Goal: Task Accomplishment & Management: Manage account settings

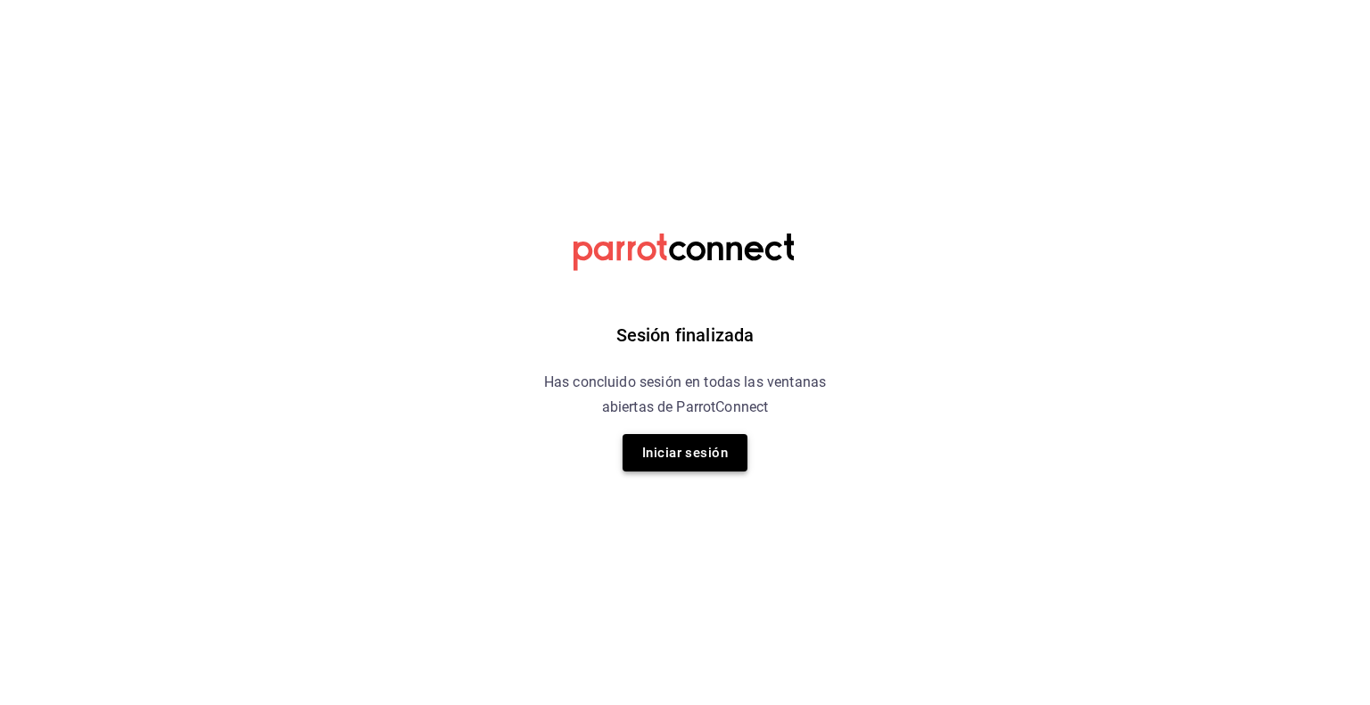
click at [670, 462] on button "Iniciar sesión" at bounding box center [684, 452] width 125 height 37
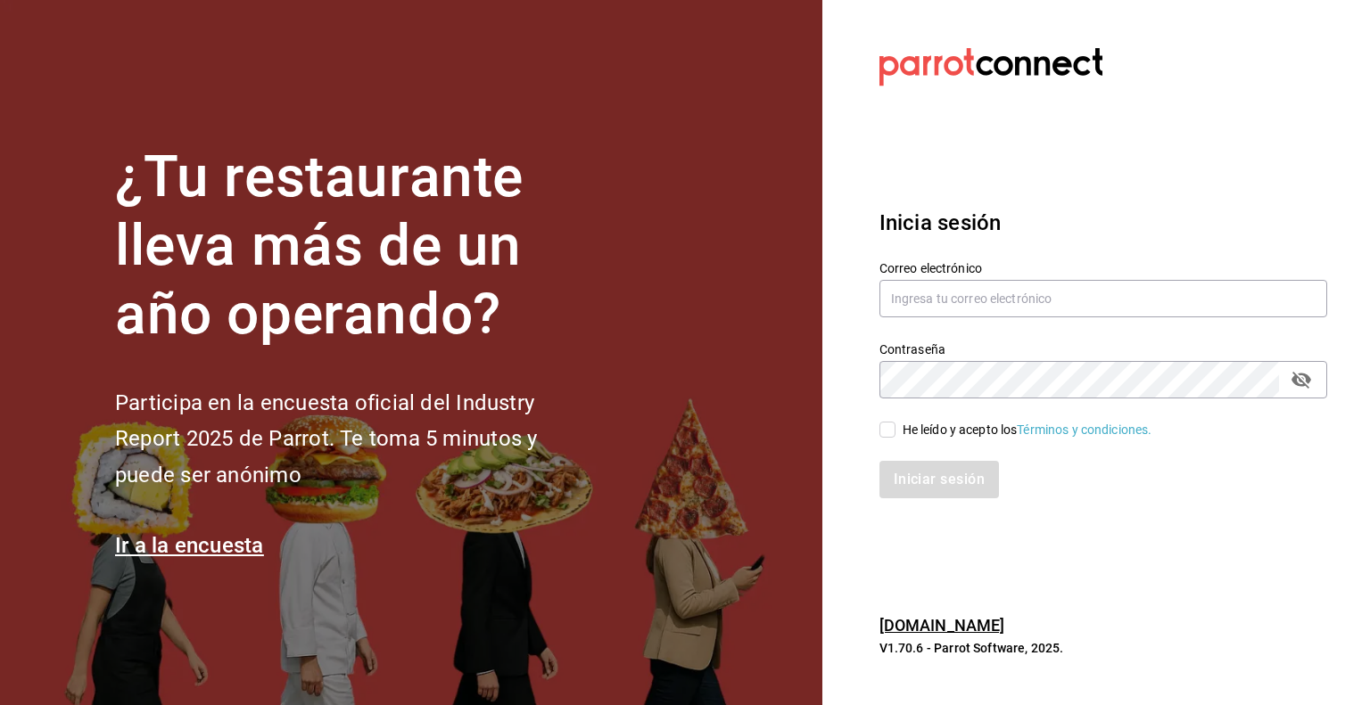
click at [895, 434] on span "He leído y acepto los Términos y condiciones." at bounding box center [1023, 430] width 257 height 19
click at [895, 434] on input "He leído y acepto los Términos y condiciones." at bounding box center [887, 430] width 16 height 16
checkbox input "true"
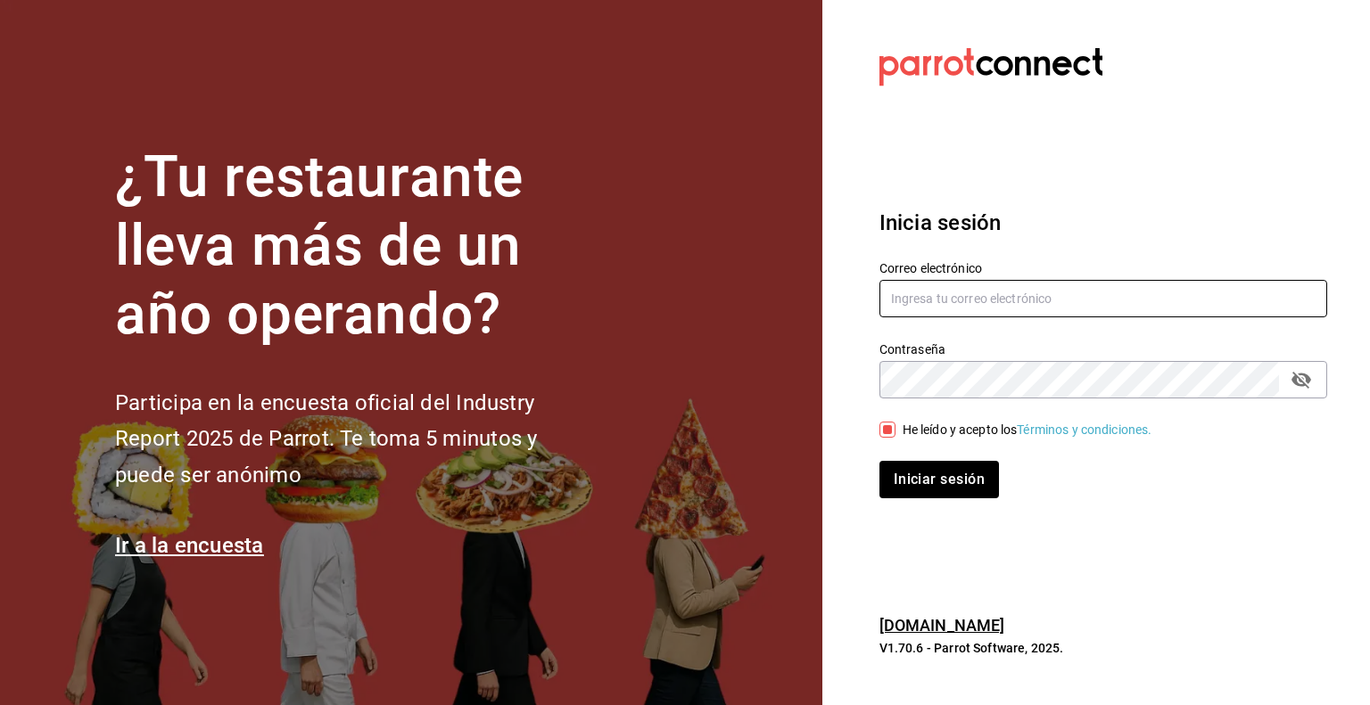
click at [949, 305] on input "text" at bounding box center [1103, 298] width 448 height 37
type input "[PERSON_NAME][EMAIL_ADDRESS][PERSON_NAME][DOMAIN_NAME]"
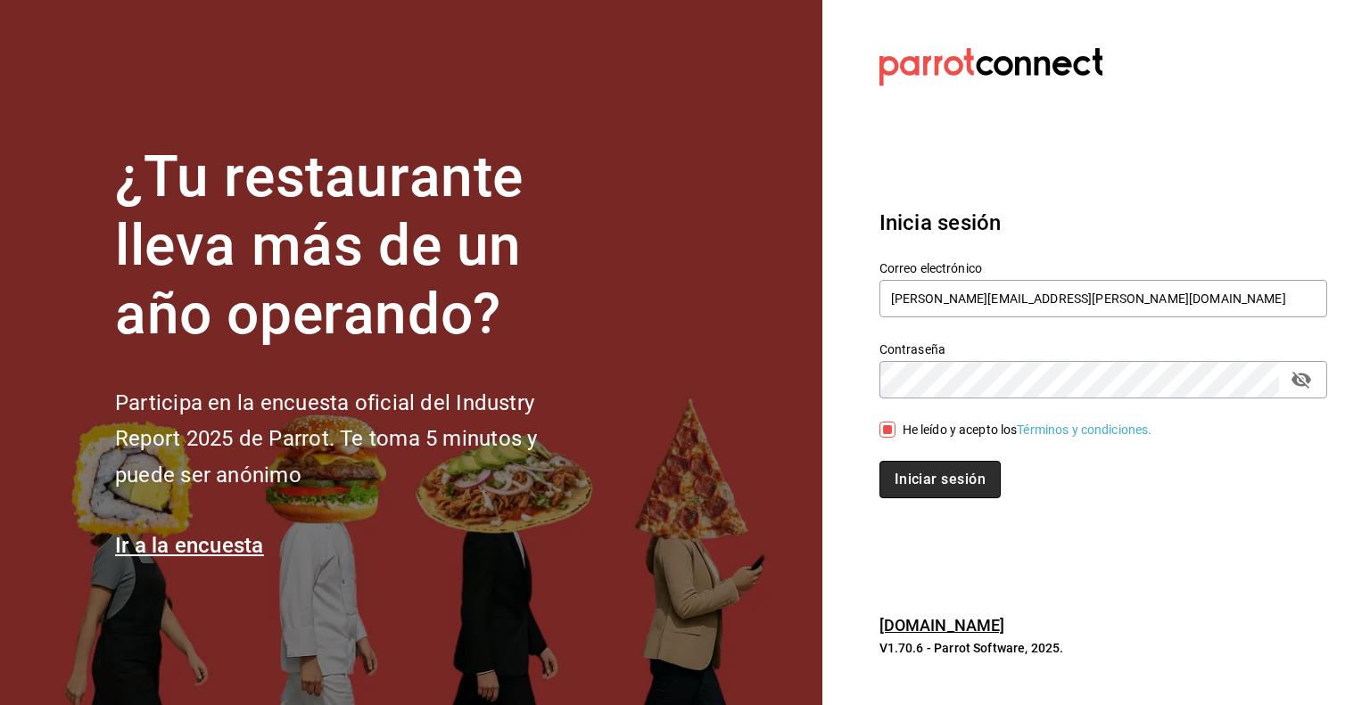
click at [955, 484] on button "Iniciar sesión" at bounding box center [939, 479] width 121 height 37
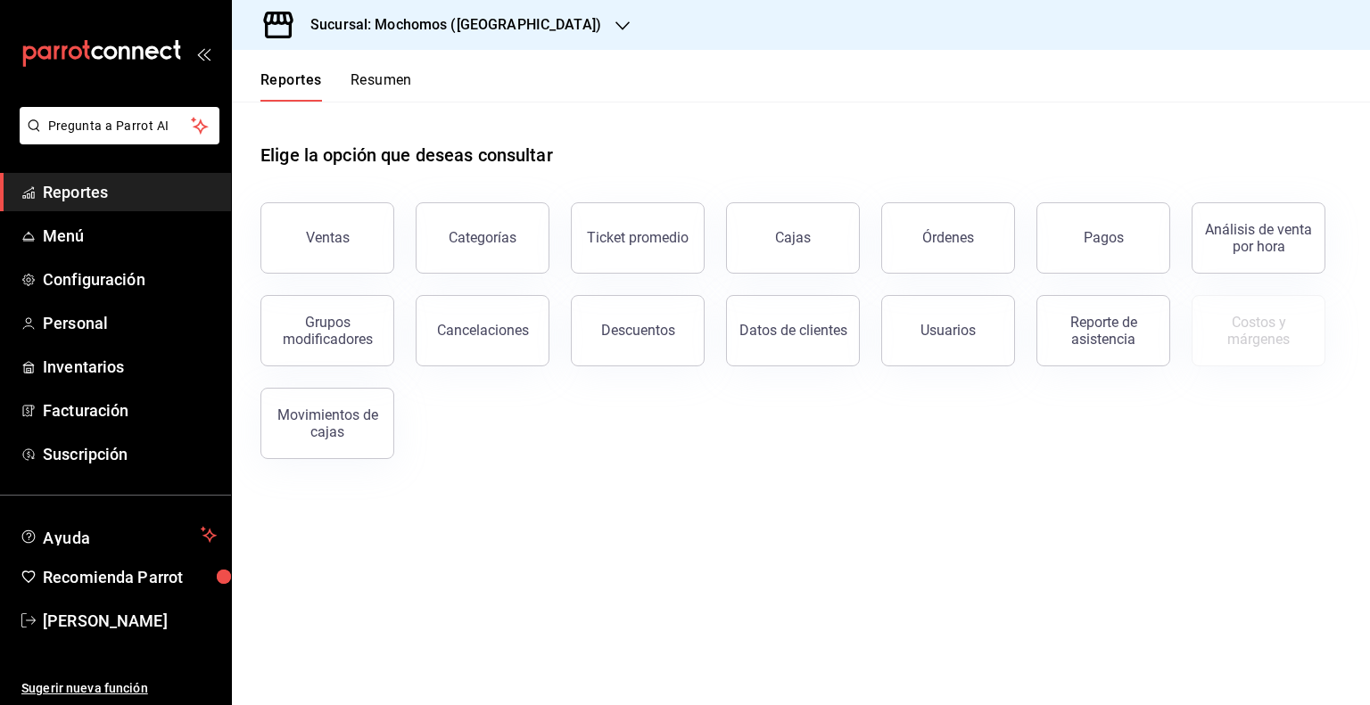
click at [522, 32] on div "Sucursal: Mochomos ([GEOGRAPHIC_DATA])" at bounding box center [441, 25] width 391 height 50
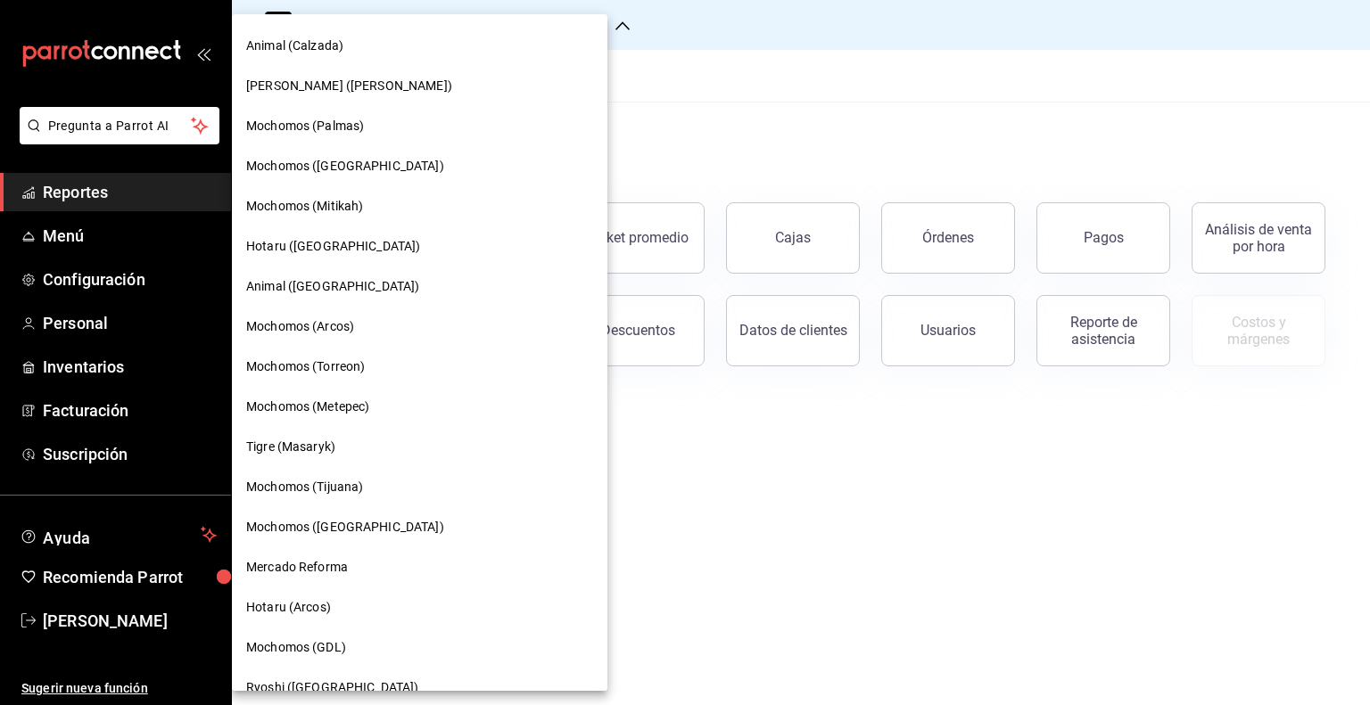
scroll to position [424, 0]
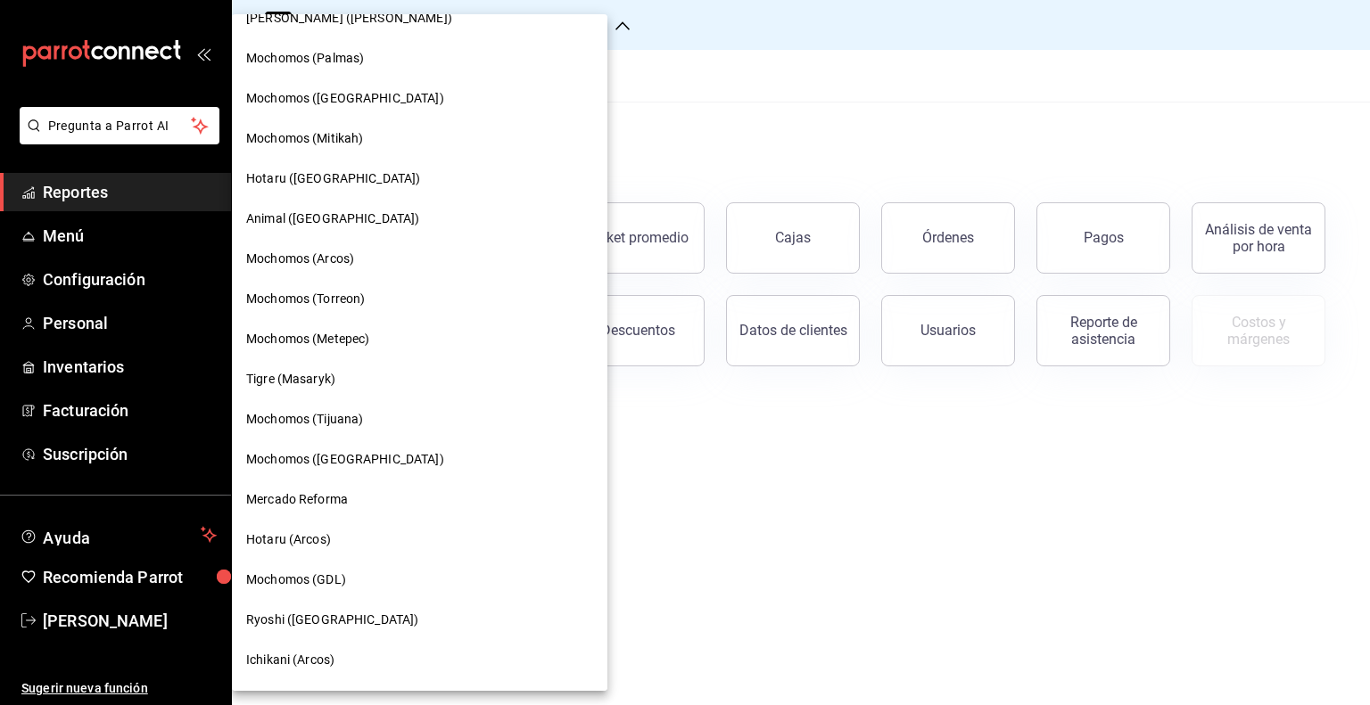
click at [336, 145] on span "Mochomos (Mitikah)" at bounding box center [304, 138] width 117 height 19
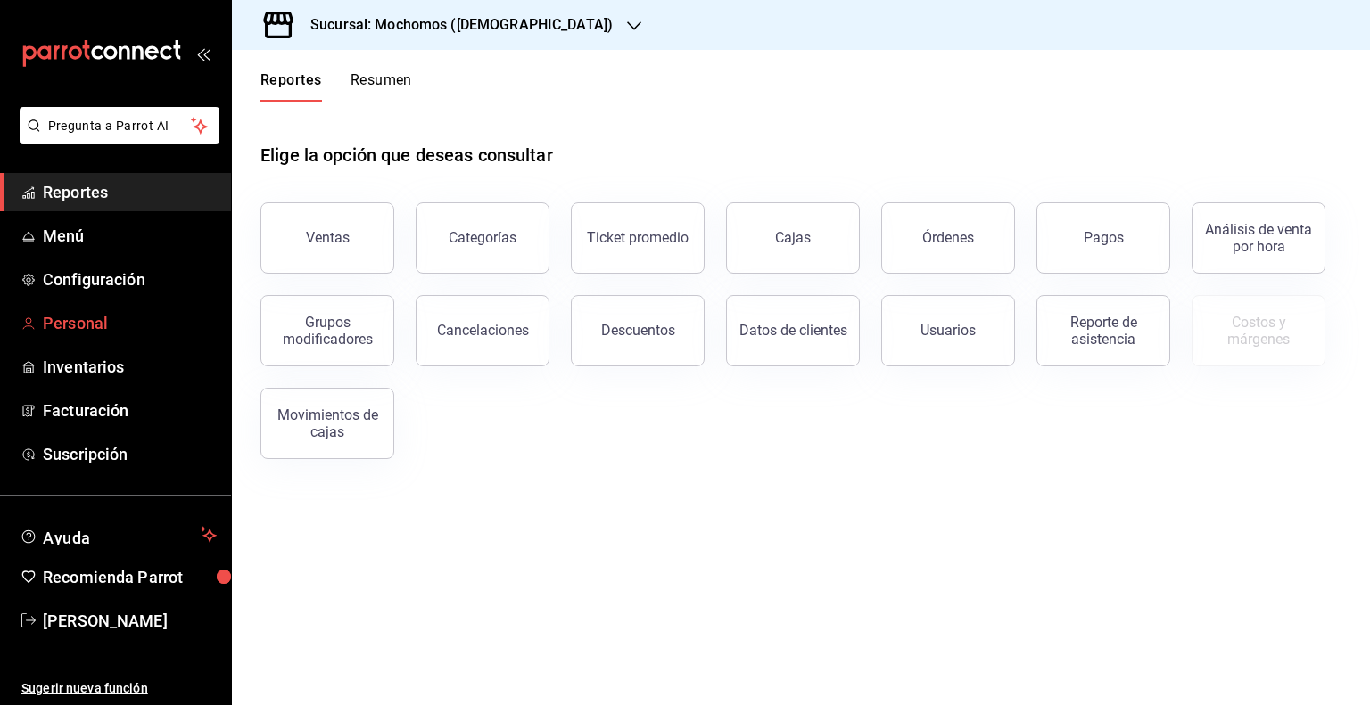
click at [65, 327] on span "Personal" at bounding box center [130, 323] width 174 height 24
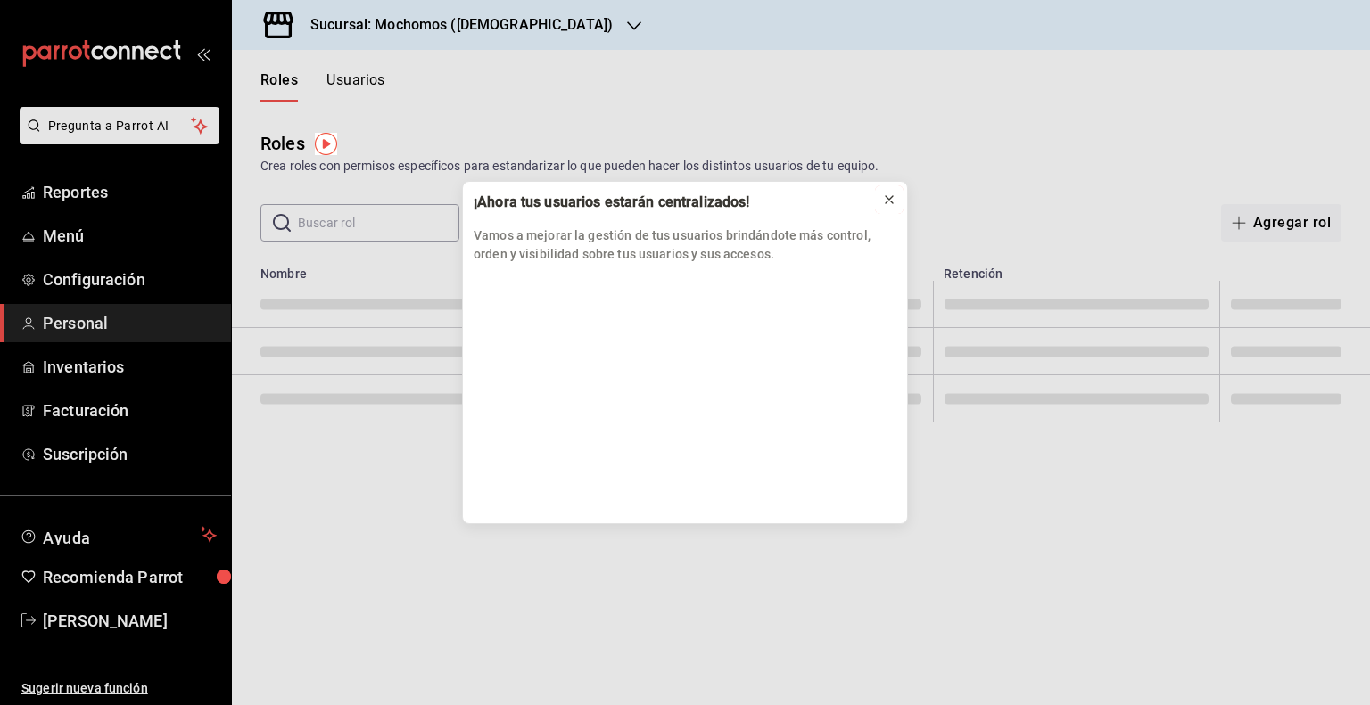
click at [892, 201] on icon at bounding box center [889, 200] width 14 height 14
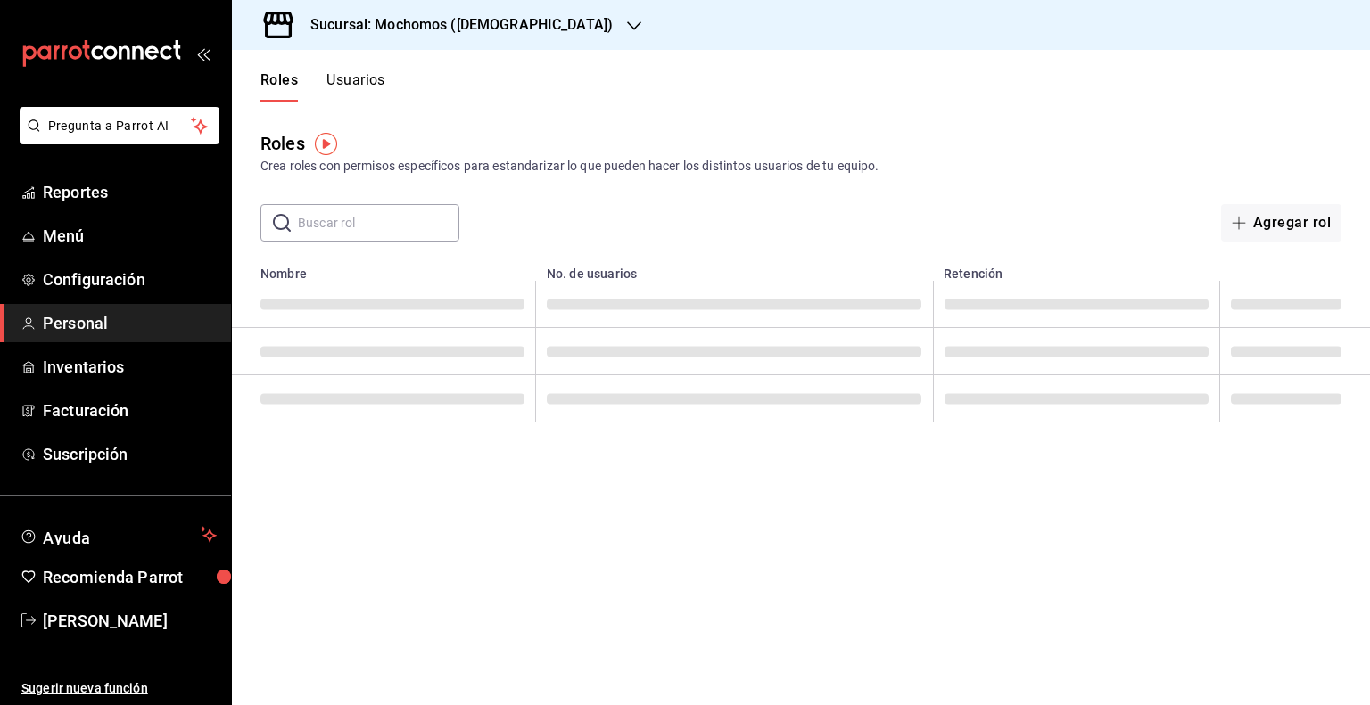
click at [425, 224] on input "text" at bounding box center [378, 223] width 161 height 36
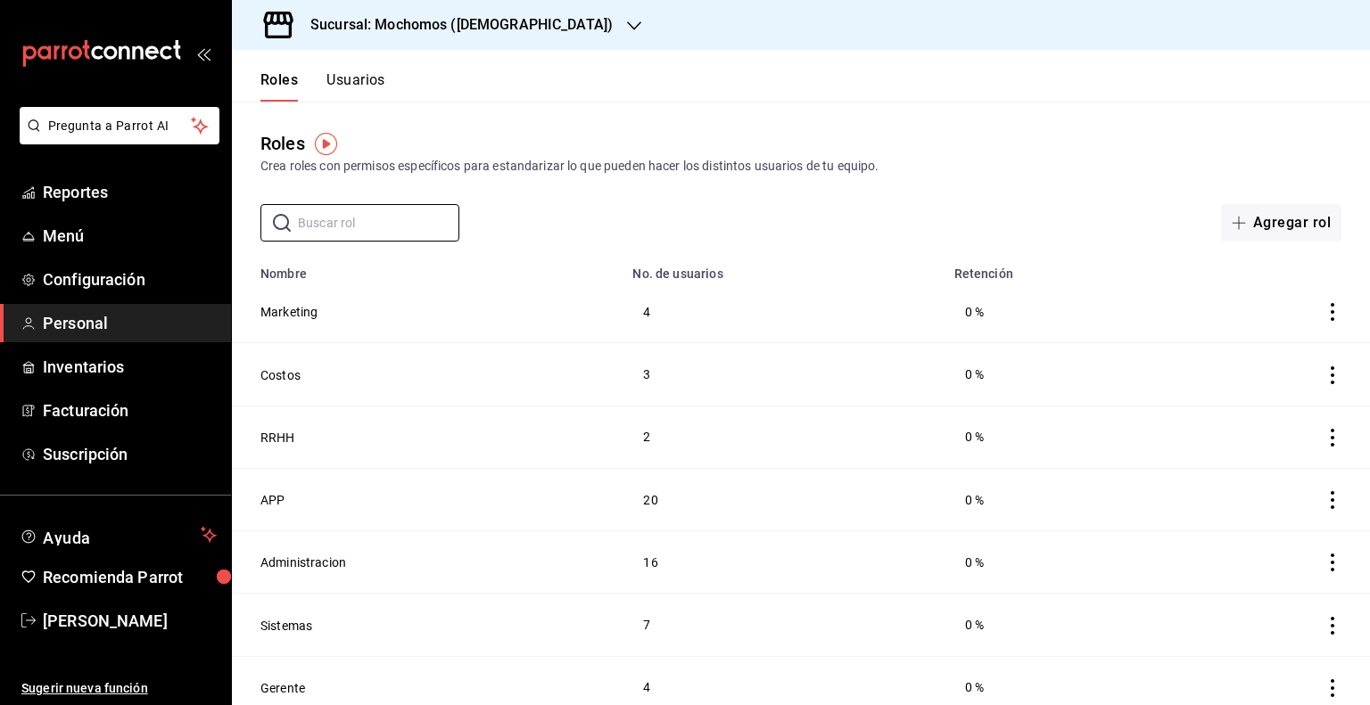
click at [351, 91] on button "Usuarios" at bounding box center [355, 86] width 59 height 30
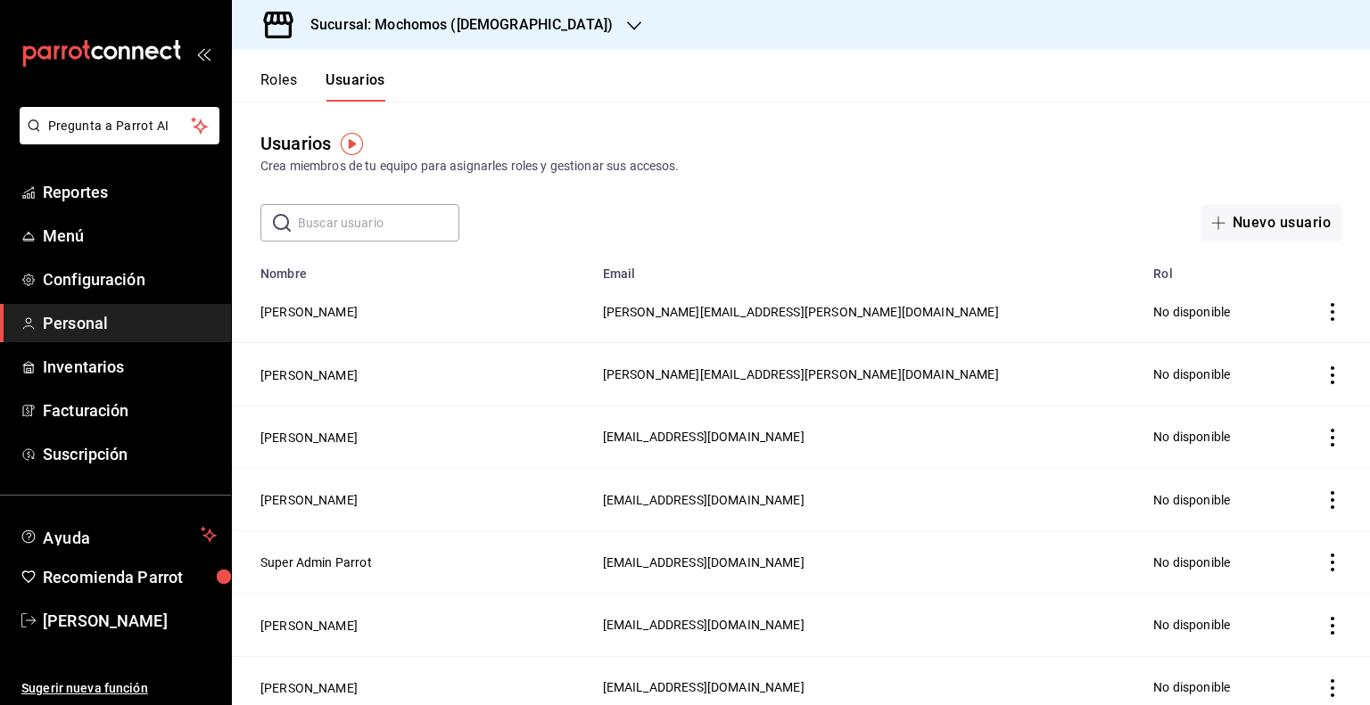
click at [327, 227] on input "text" at bounding box center [378, 223] width 161 height 36
type input "j"
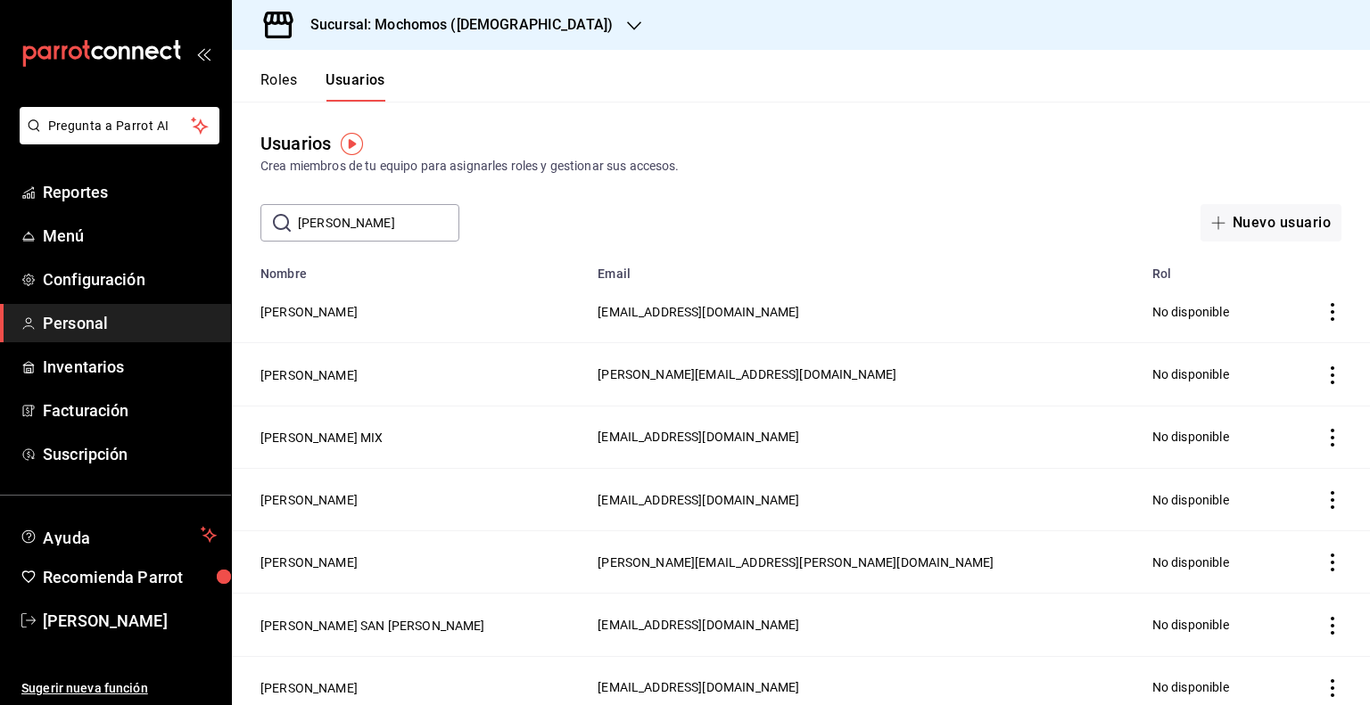
click at [402, 226] on input "[PERSON_NAME]" at bounding box center [378, 223] width 161 height 36
type input "[PERSON_NAME]"
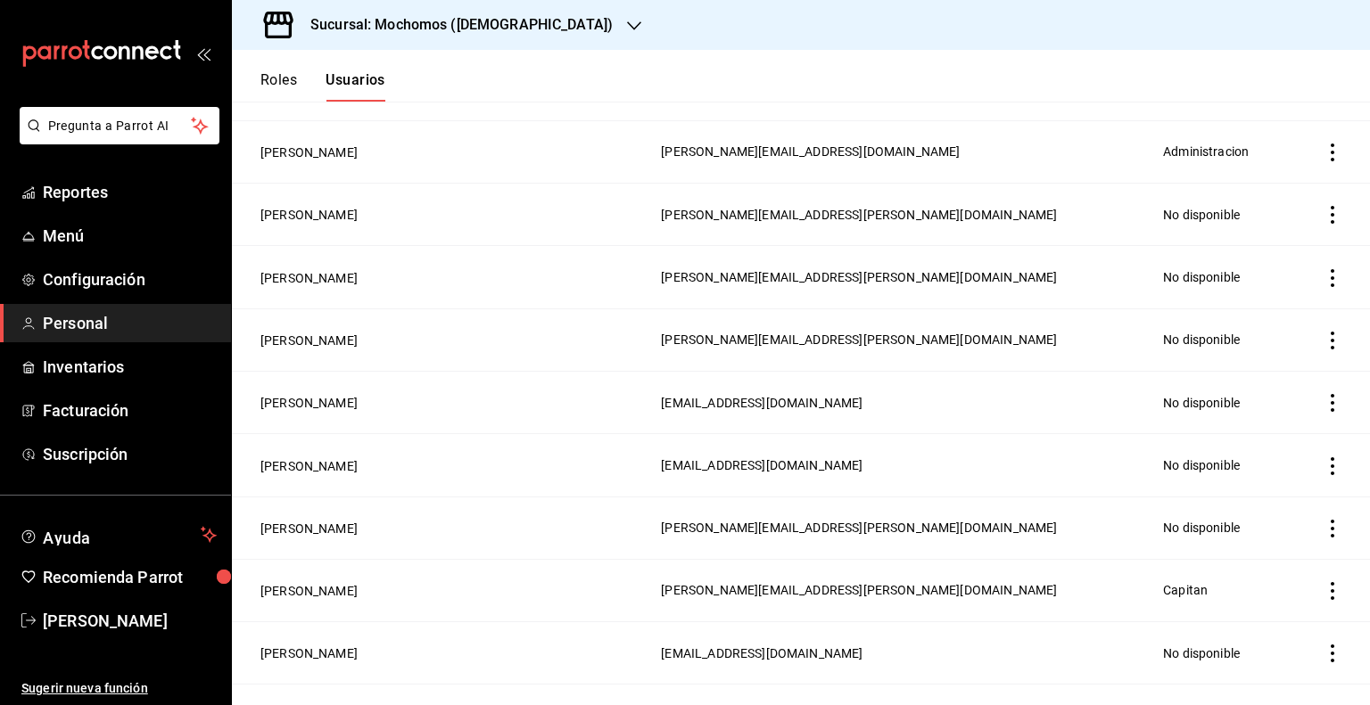
scroll to position [1206, 0]
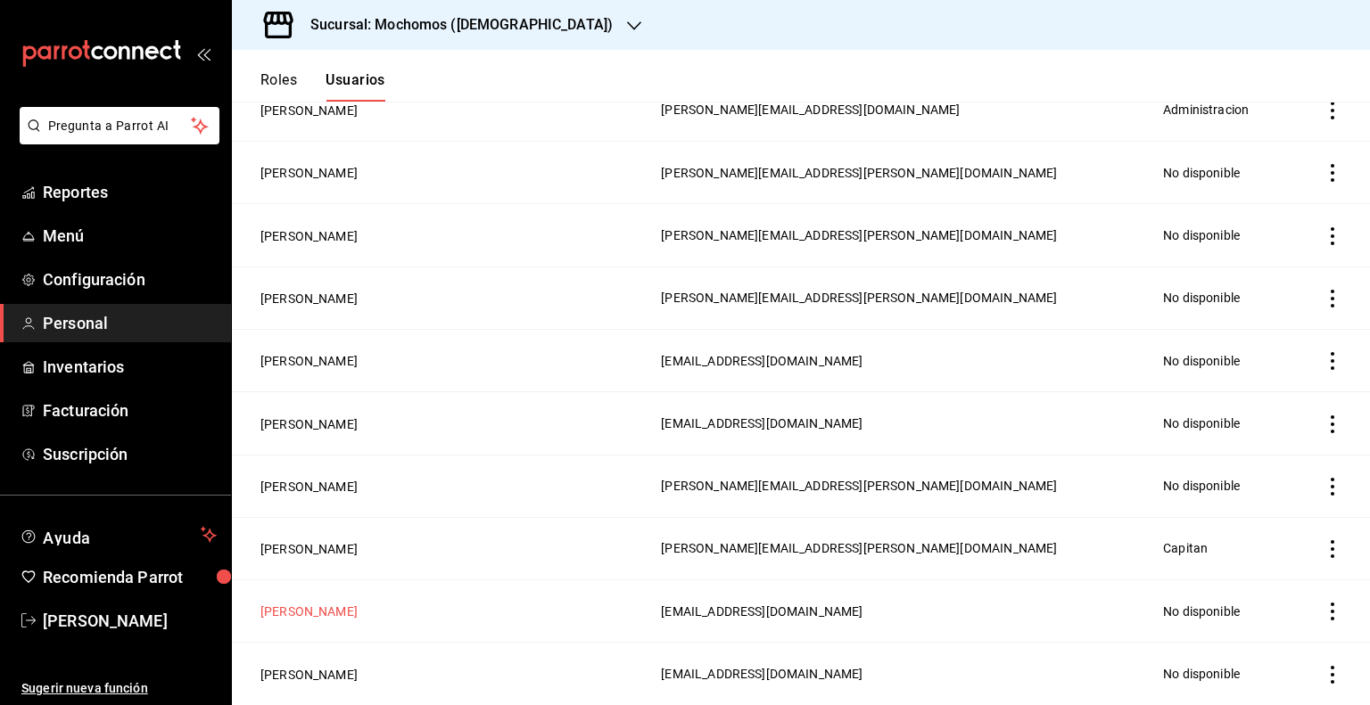
click at [358, 609] on button "[PERSON_NAME]" at bounding box center [308, 612] width 97 height 18
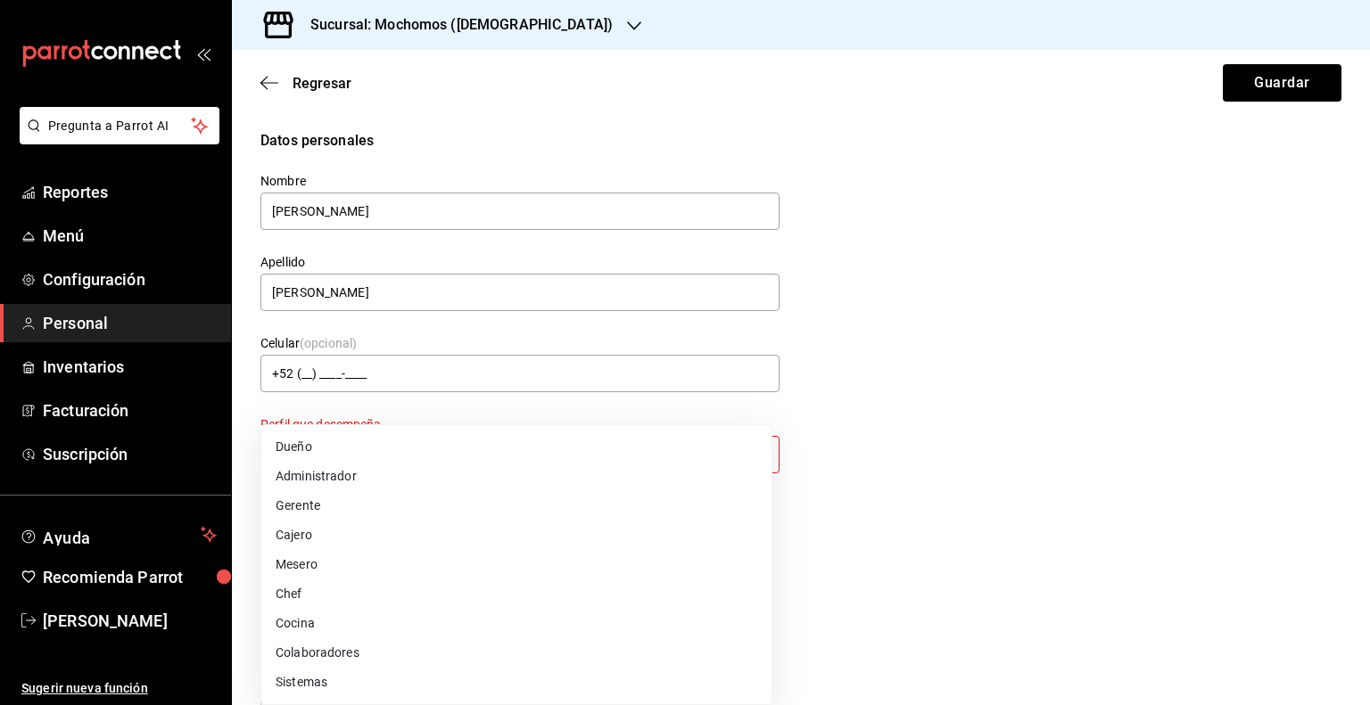
click at [478, 465] on body "Pregunta a Parrot AI Reportes Menú Configuración Personal Inventarios Facturaci…" at bounding box center [685, 352] width 1370 height 705
click at [328, 509] on li "Gerente" at bounding box center [516, 505] width 510 height 29
type input "MANAGER"
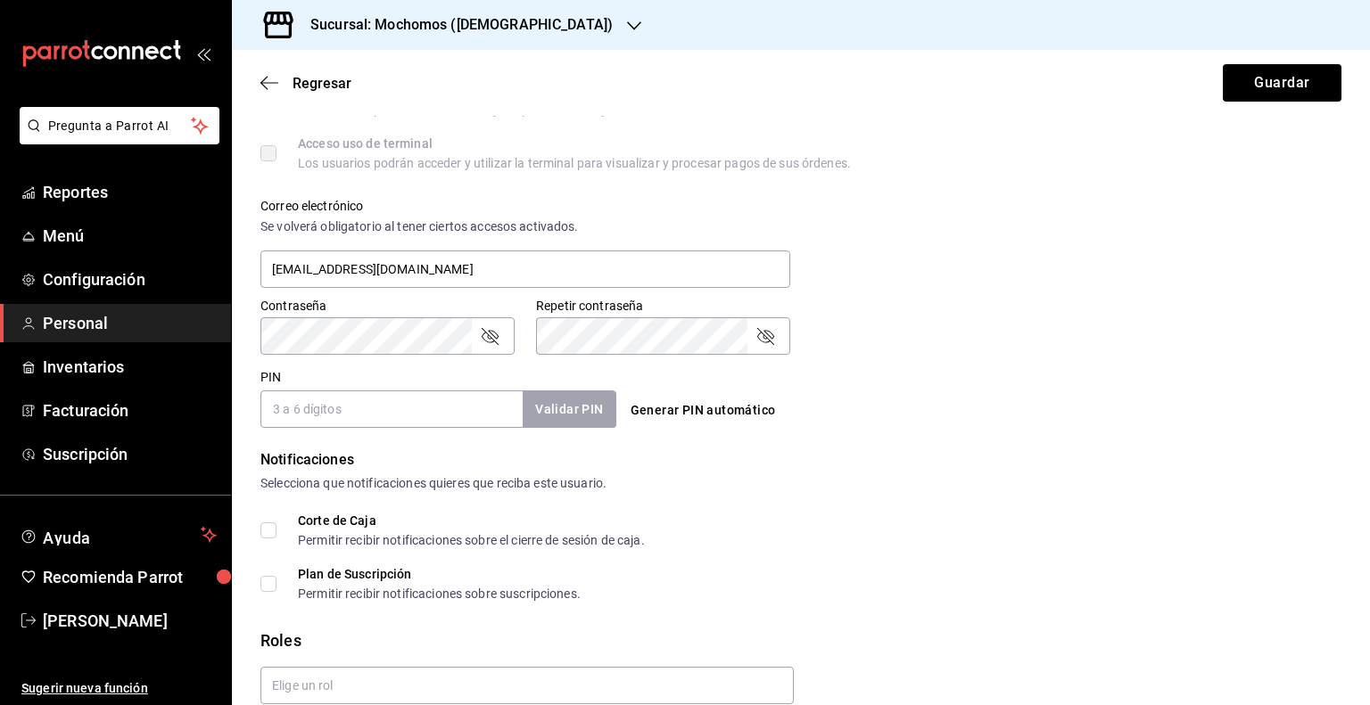
scroll to position [630, 0]
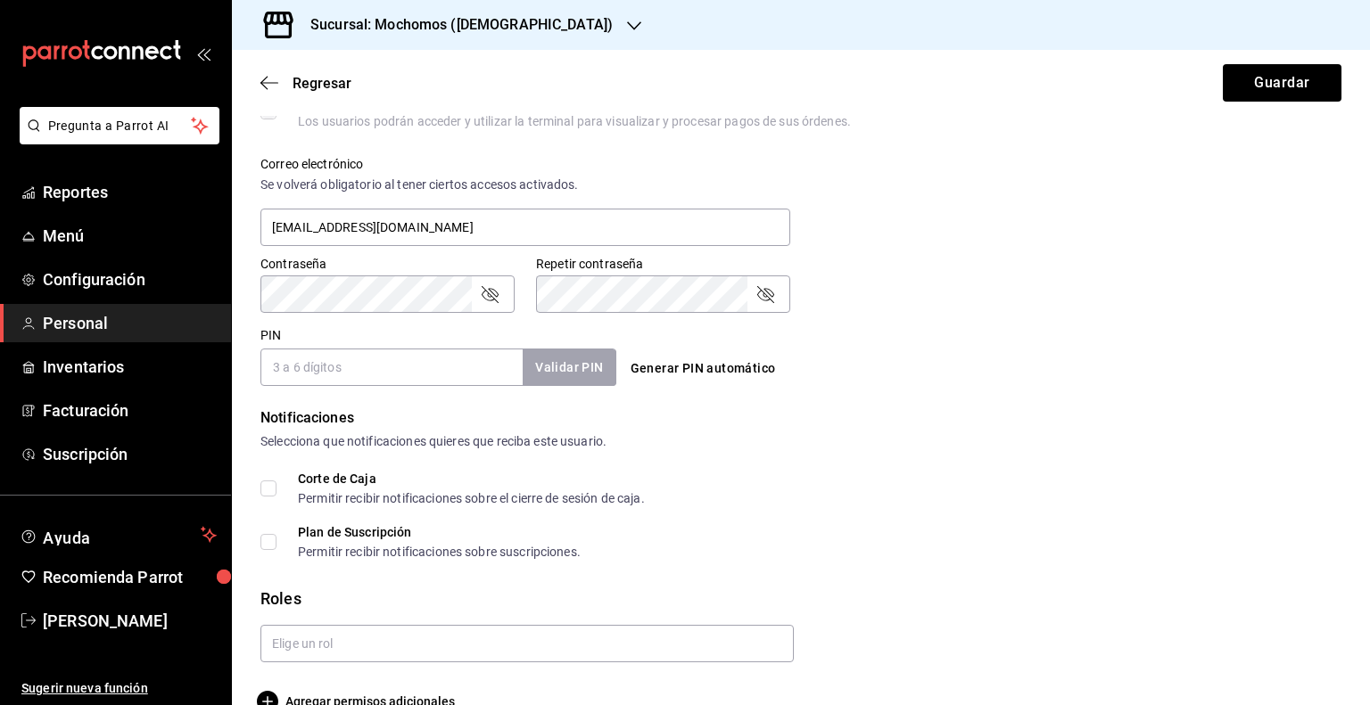
click at [450, 363] on input "PIN" at bounding box center [391, 367] width 262 height 37
type input "10682"
click at [581, 375] on button "Validar PIN" at bounding box center [568, 368] width 95 height 38
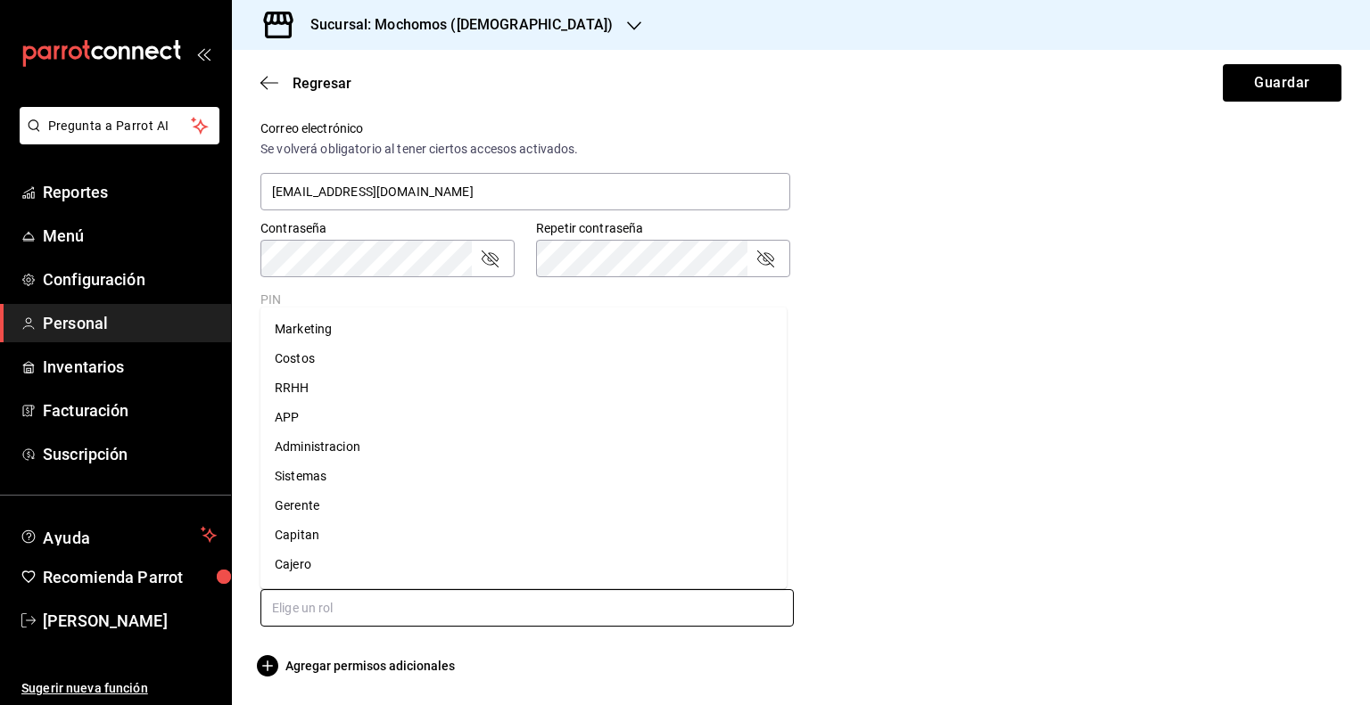
click at [453, 613] on input "text" at bounding box center [526, 607] width 533 height 37
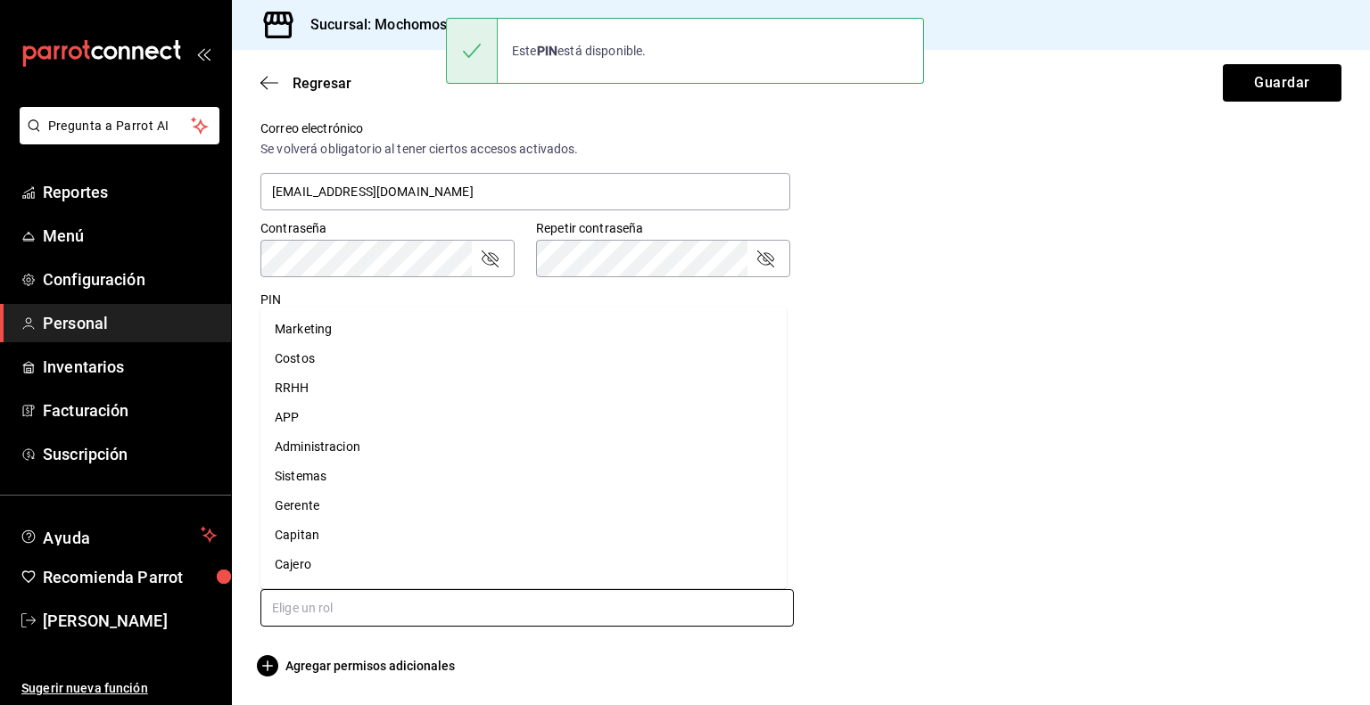
click at [336, 502] on li "Gerente" at bounding box center [523, 504] width 526 height 29
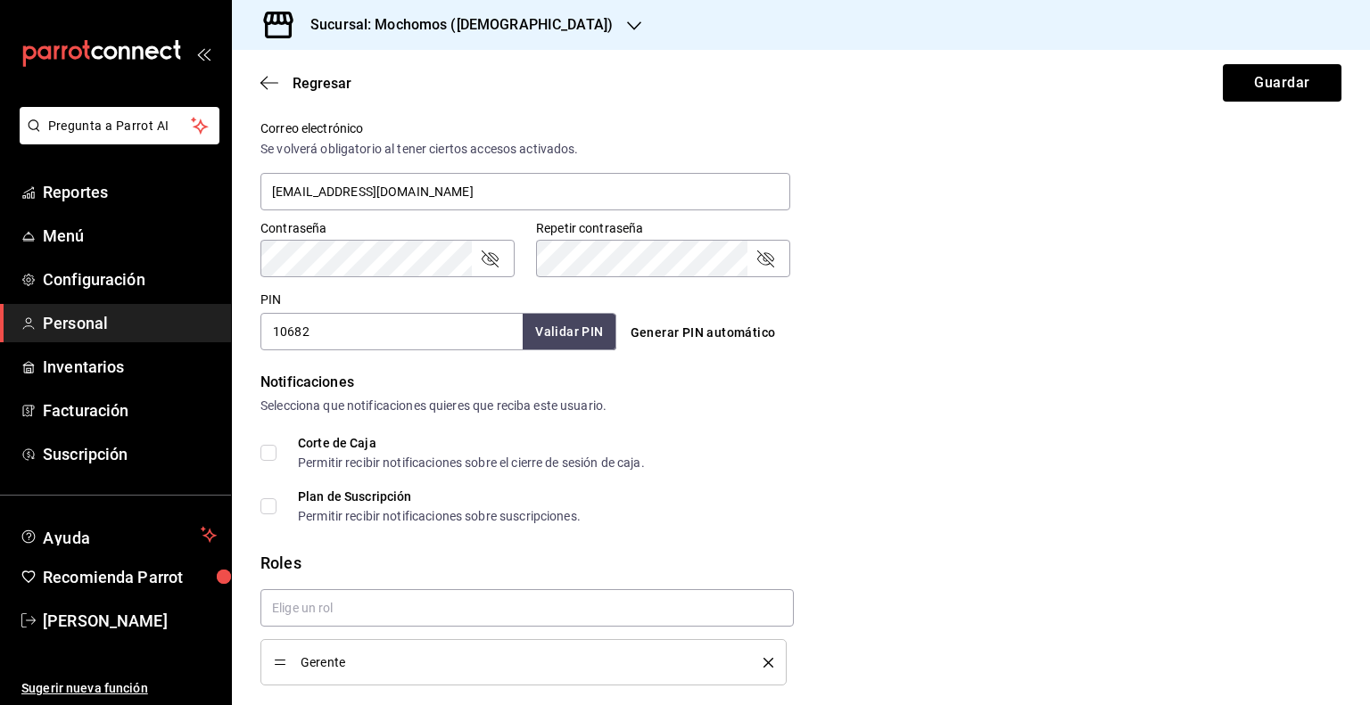
click at [951, 485] on div "Corte de Caja Permitir recibir notificaciones sobre el cierre de sesión de caja…" at bounding box center [800, 480] width 1081 height 86
checkbox input "true"
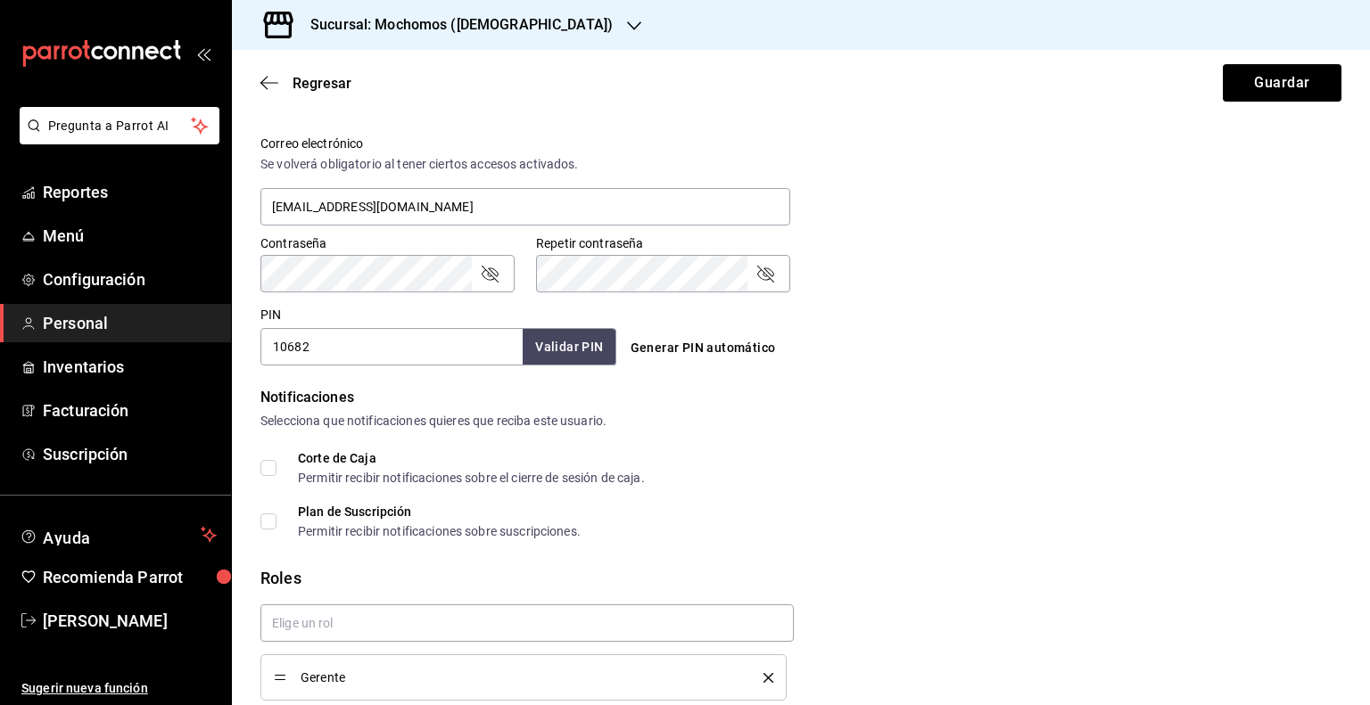
scroll to position [724, 0]
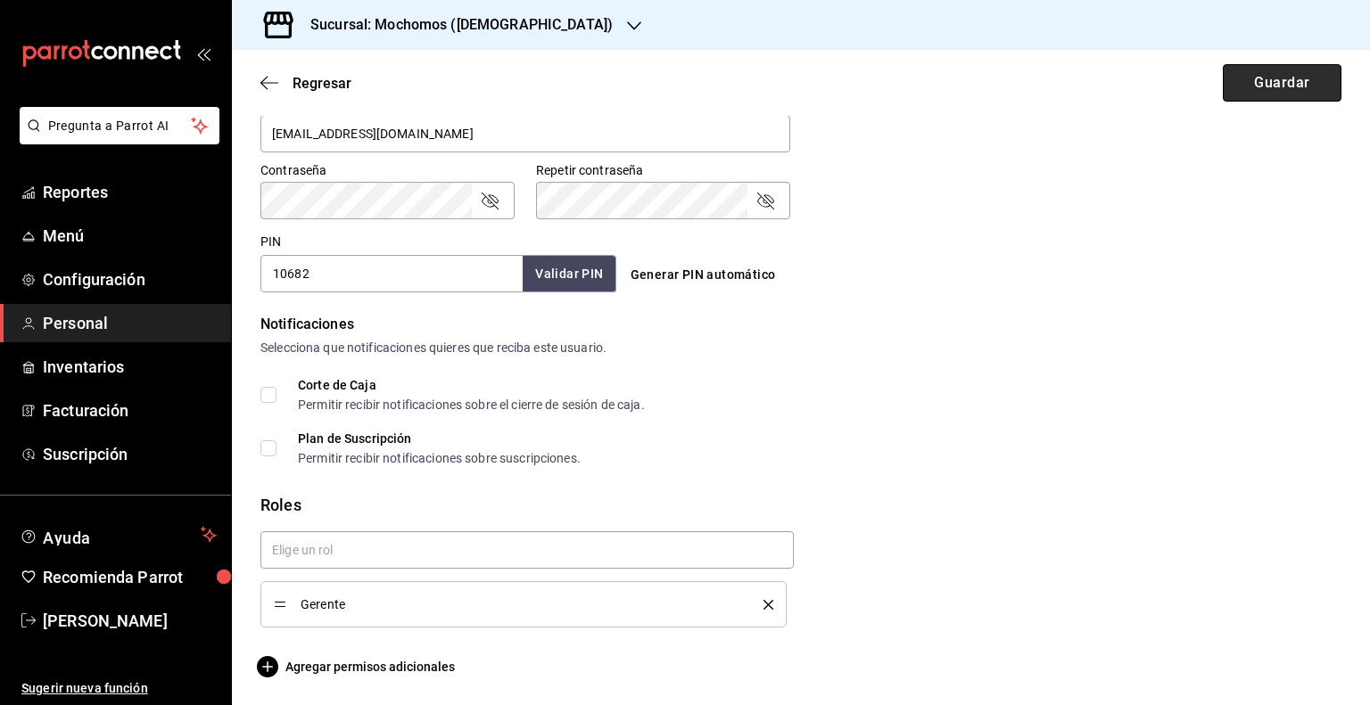
click at [1248, 89] on button "Guardar" at bounding box center [1282, 82] width 119 height 37
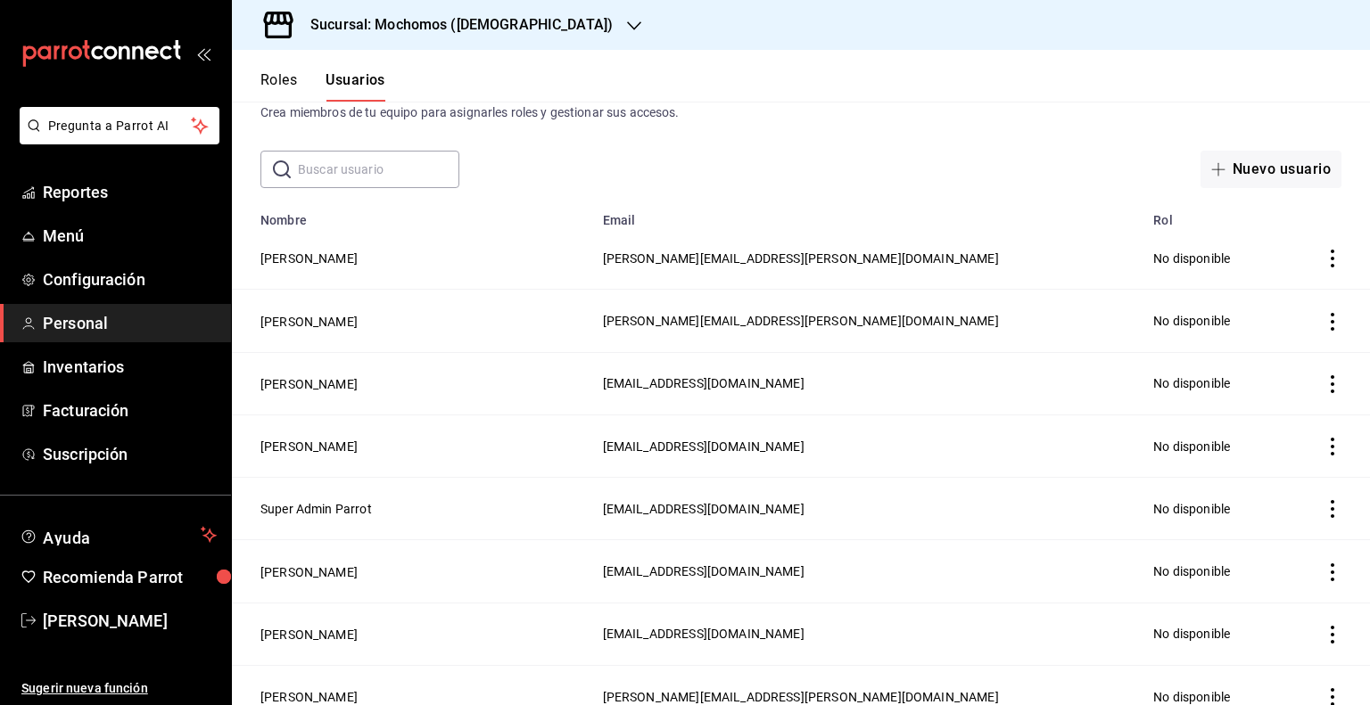
scroll to position [244, 0]
